Goal: Check status

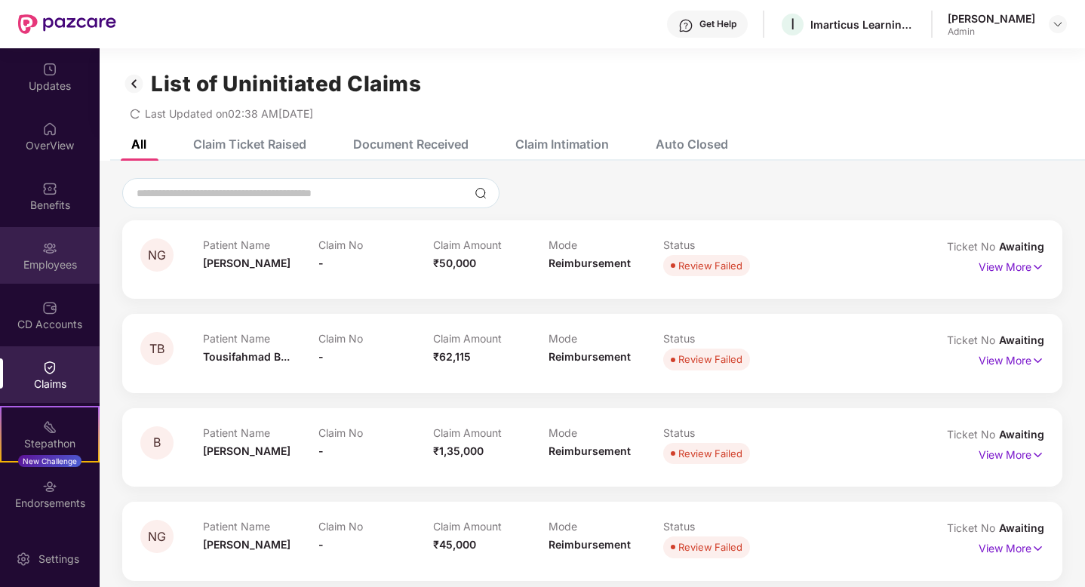
click at [49, 243] on img at bounding box center [49, 248] width 15 height 15
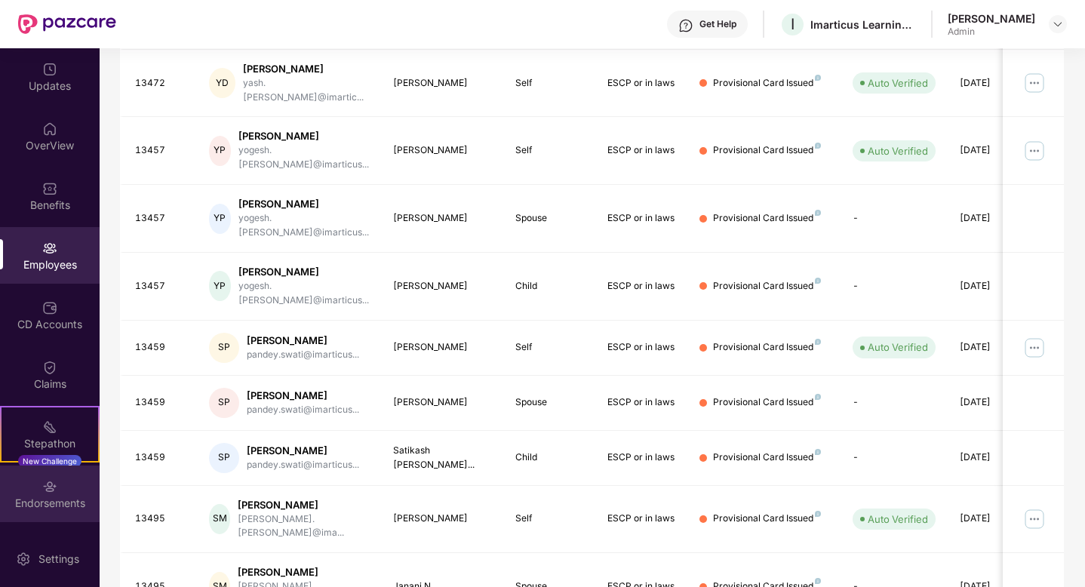
scroll to position [54, 0]
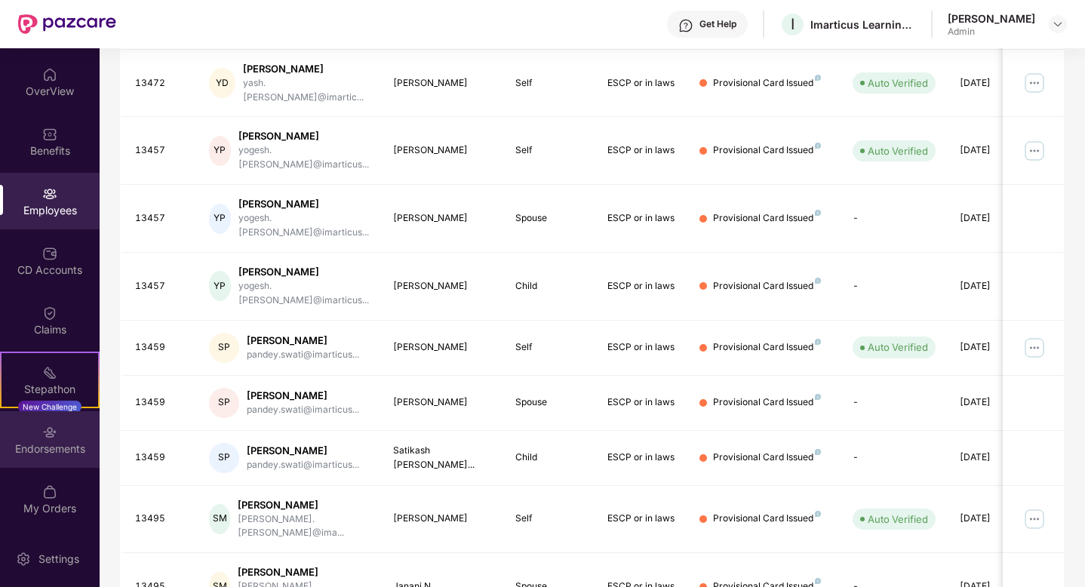
click at [43, 453] on div "Endorsements" at bounding box center [50, 448] width 100 height 15
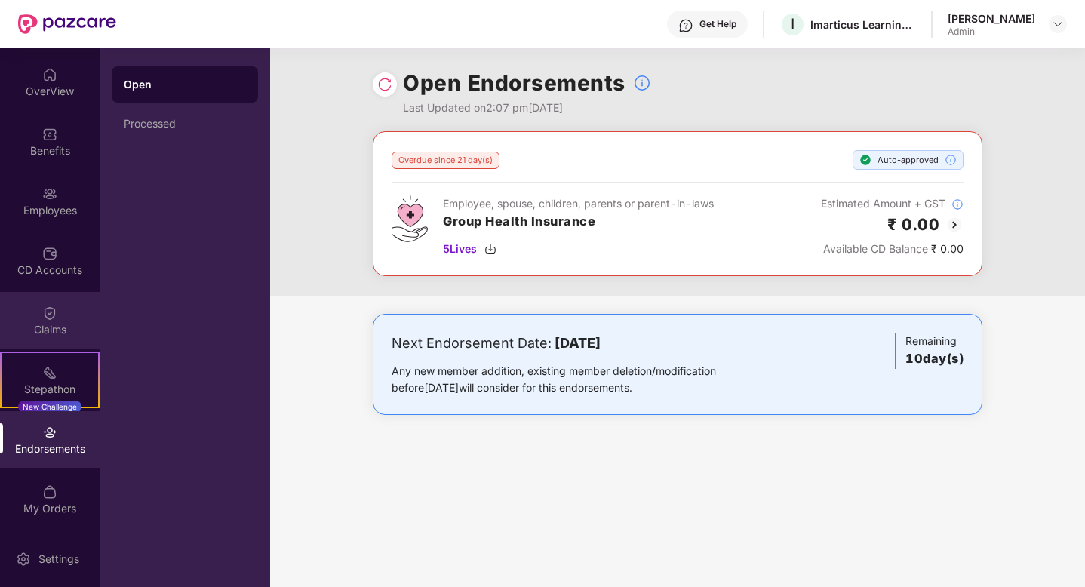
scroll to position [0, 0]
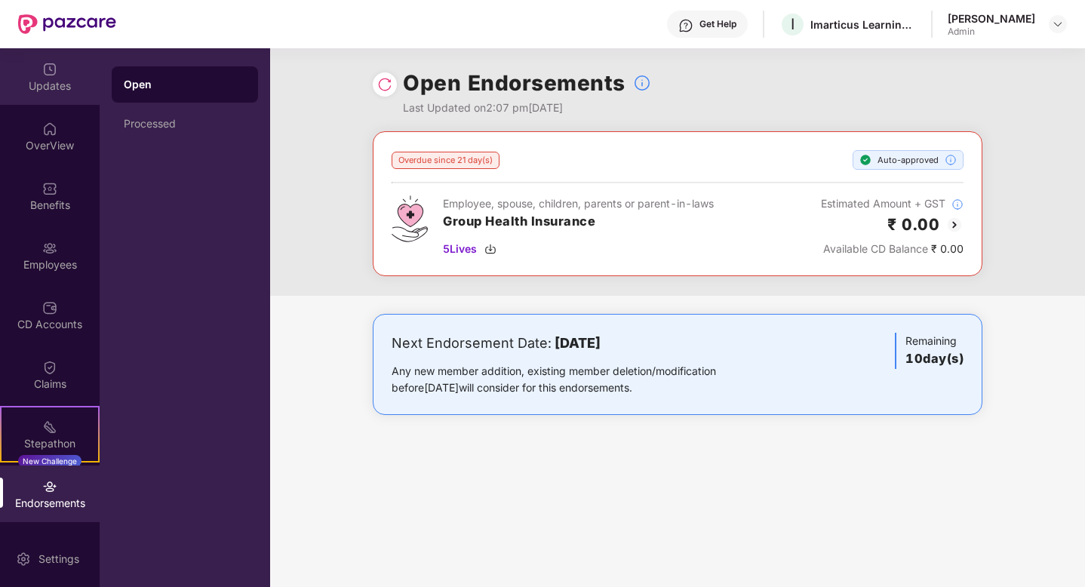
click at [41, 82] on div "Updates" at bounding box center [50, 85] width 100 height 15
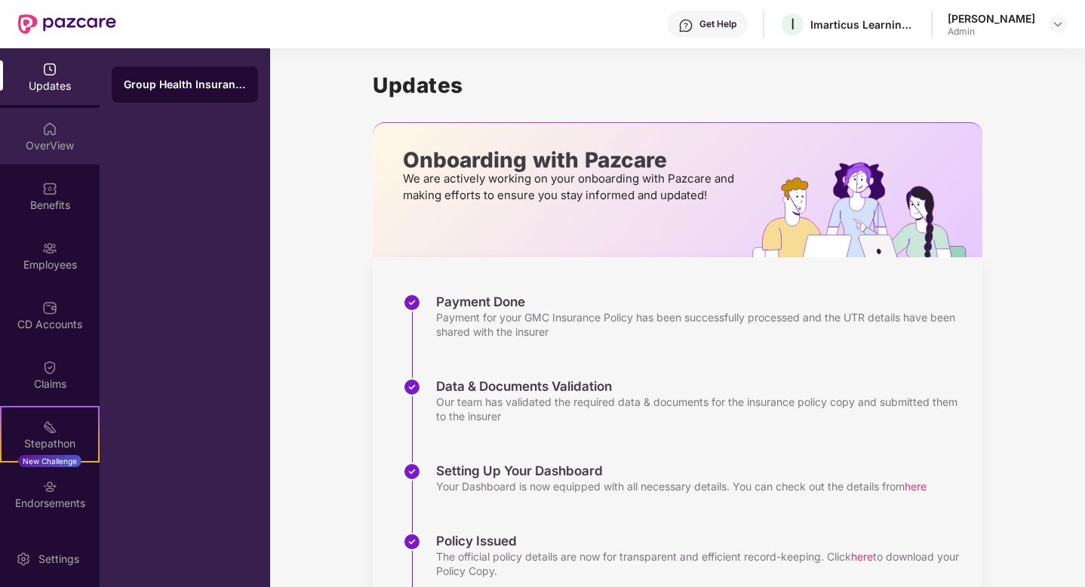
click at [52, 138] on div "OverView" at bounding box center [50, 145] width 100 height 15
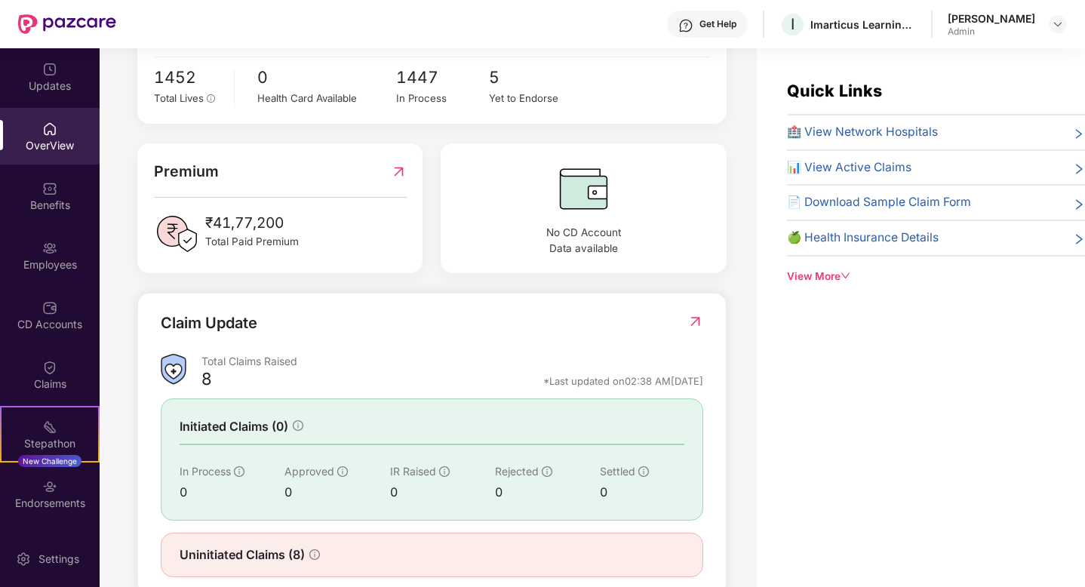
scroll to position [343, 0]
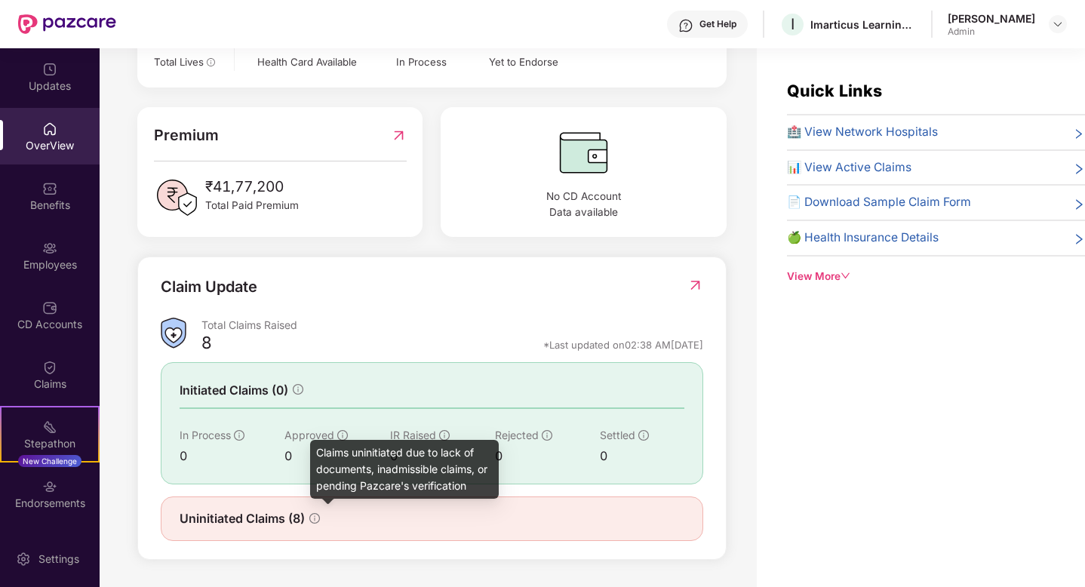
click at [315, 515] on icon "info-circle" at bounding box center [314, 518] width 11 height 11
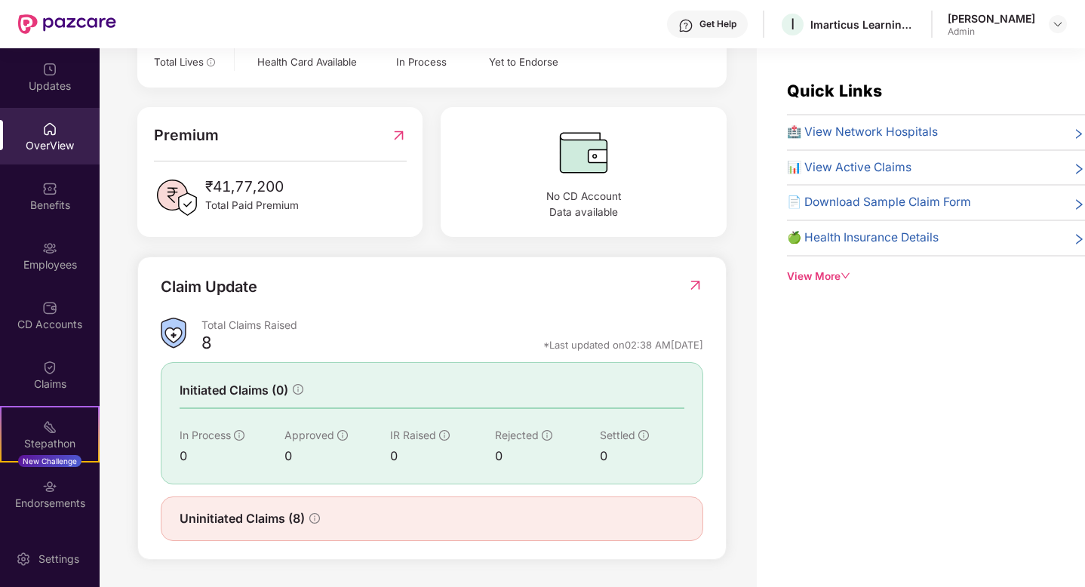
click at [272, 530] on div "Uninitiated Claims (8)" at bounding box center [432, 518] width 542 height 45
click at [207, 324] on div "Total Claims Raised" at bounding box center [452, 325] width 502 height 14
click at [692, 284] on img at bounding box center [695, 285] width 16 height 15
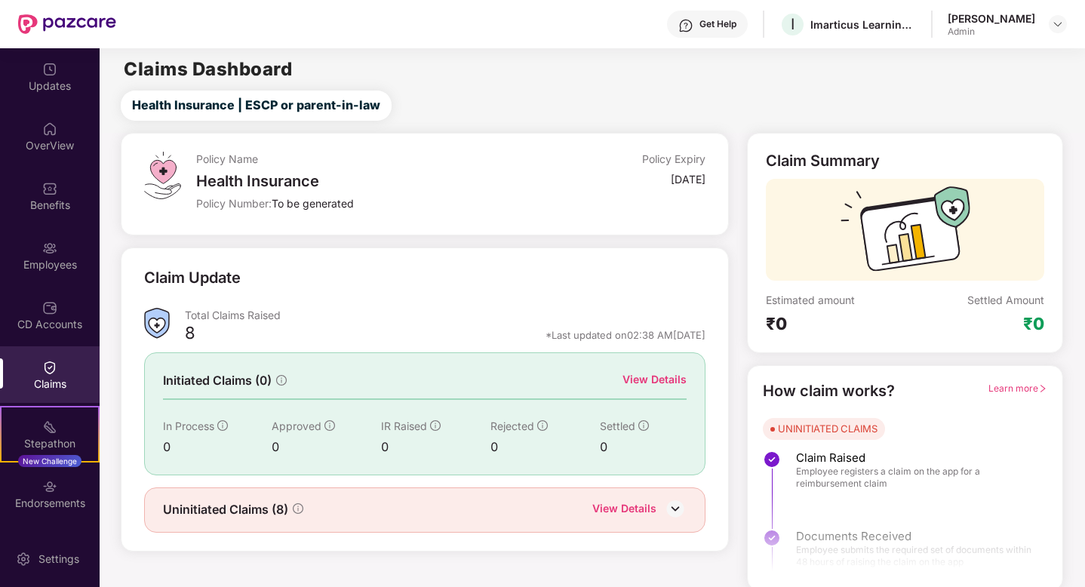
scroll to position [4, 0]
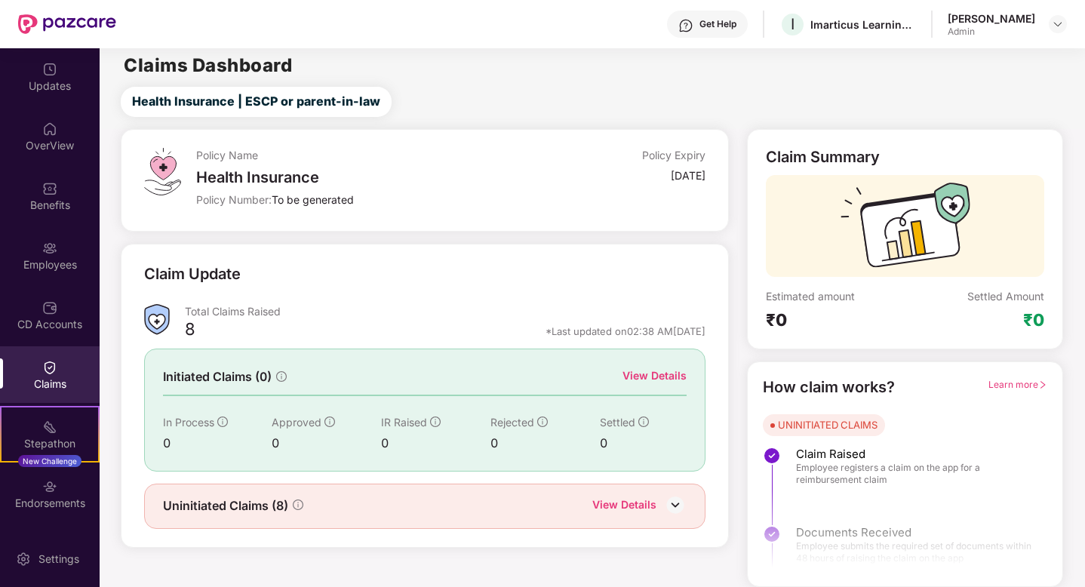
click at [654, 499] on div "View Details" at bounding box center [624, 506] width 64 height 20
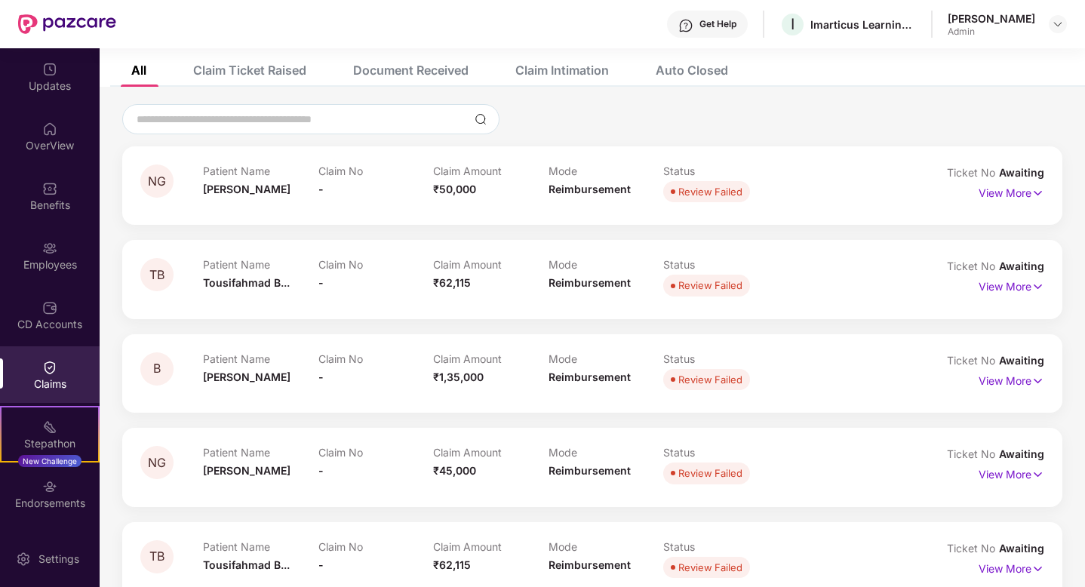
scroll to position [0, 0]
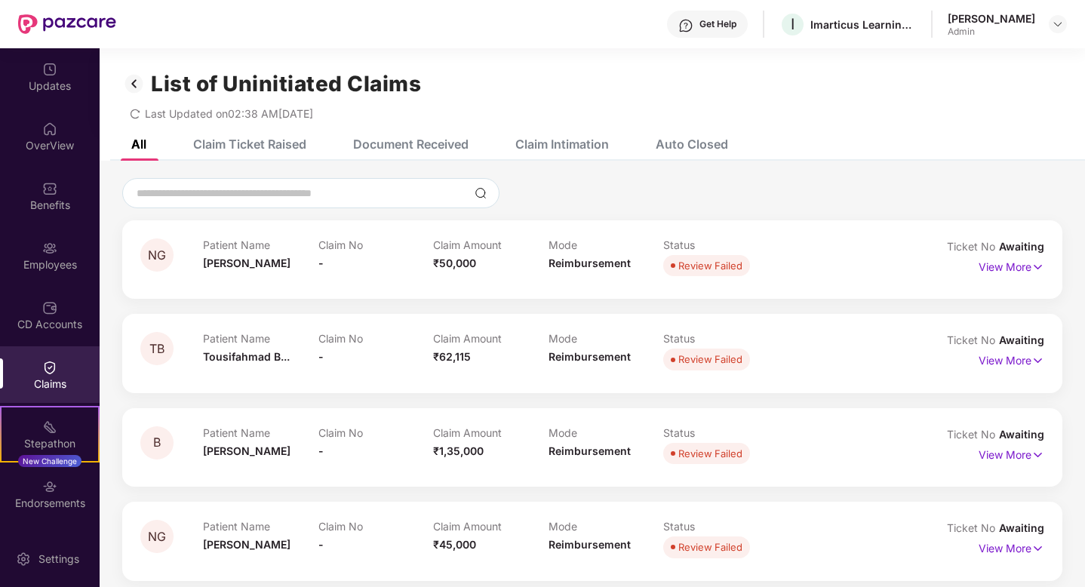
click at [279, 148] on div "Claim Ticket Raised" at bounding box center [249, 144] width 113 height 15
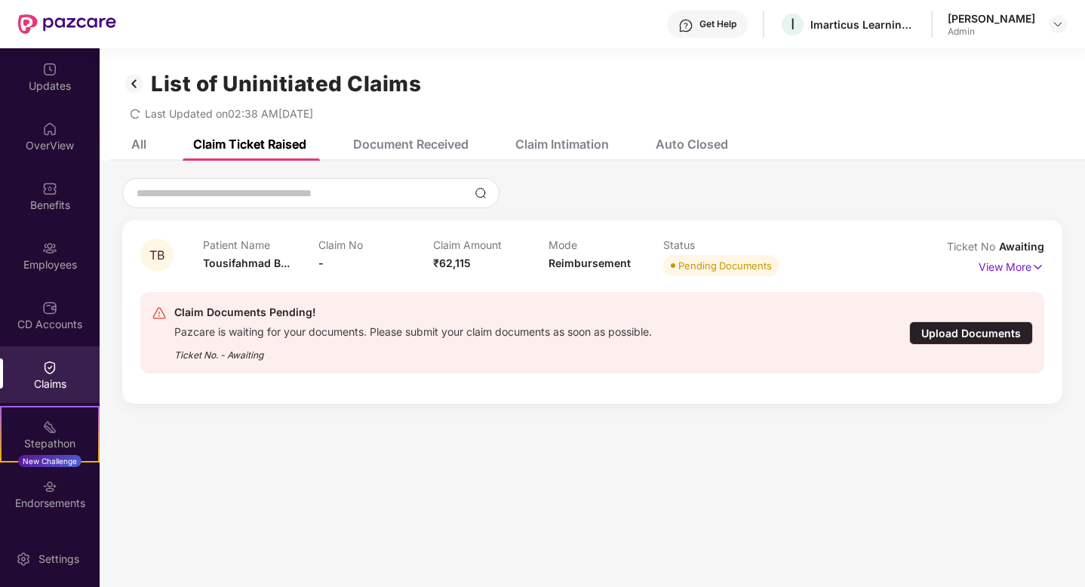
click at [361, 137] on div "Document Received" at bounding box center [410, 144] width 115 height 15
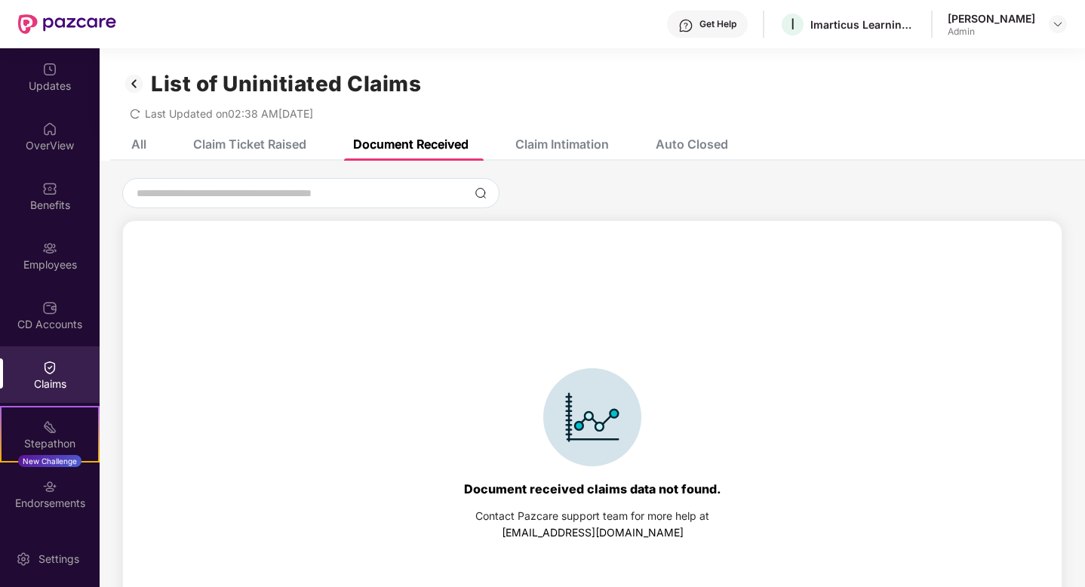
click at [552, 146] on div "Claim Intimation" at bounding box center [562, 144] width 94 height 15
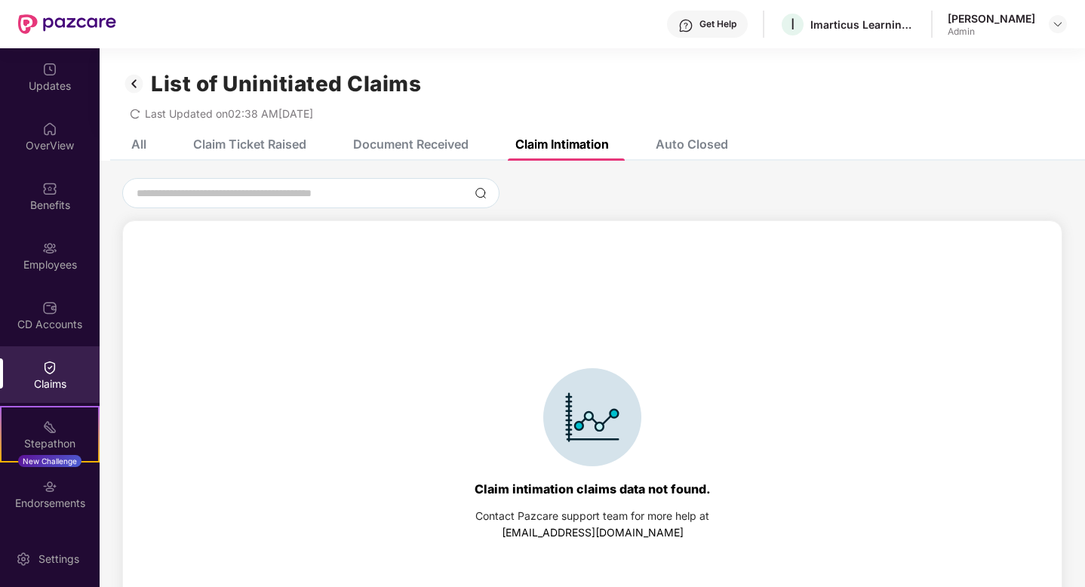
click at [695, 137] on div "Auto Closed" at bounding box center [692, 144] width 72 height 15
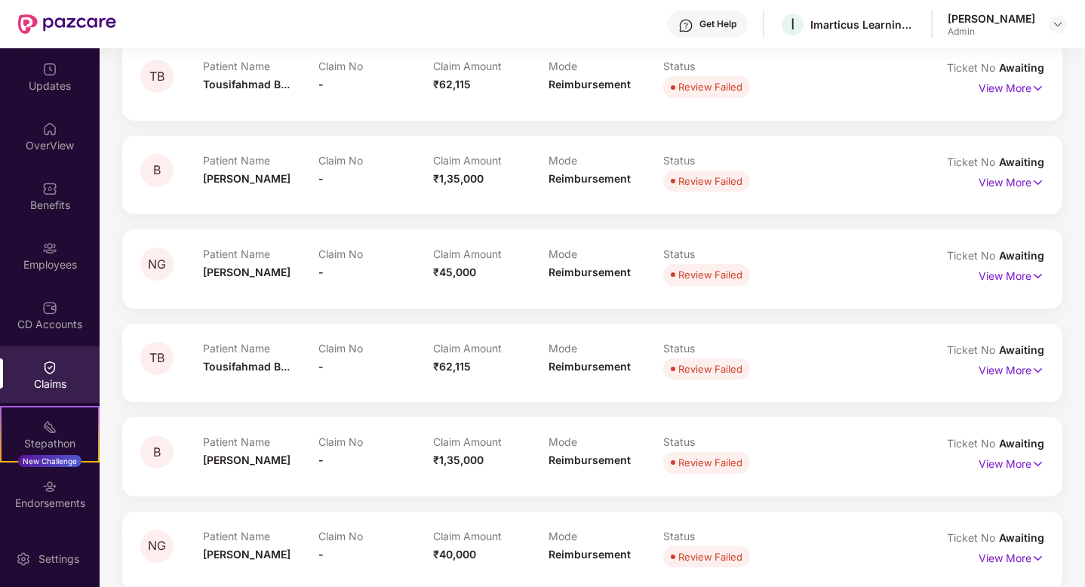
scroll to position [290, 0]
